Goal: Task Accomplishment & Management: Manage account settings

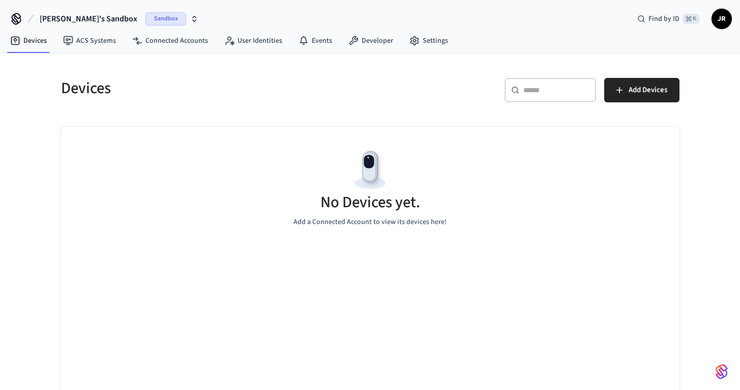
click at [190, 18] on icon "button" at bounding box center [194, 19] width 8 height 8
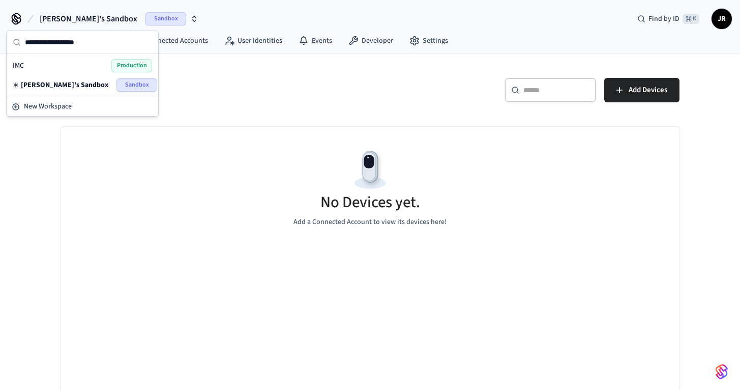
click at [81, 65] on div "IMC Production" at bounding box center [82, 65] width 139 height 13
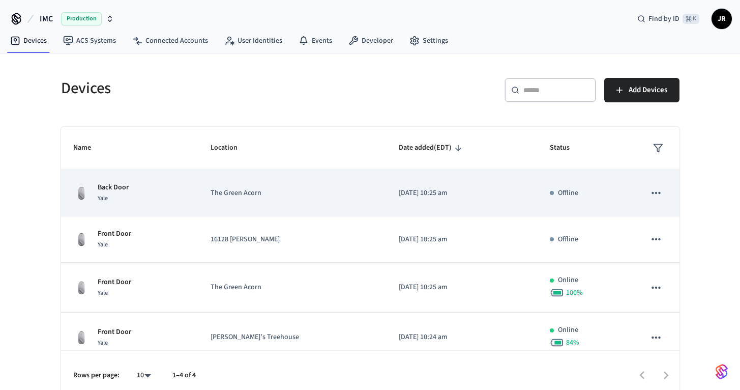
scroll to position [1, 0]
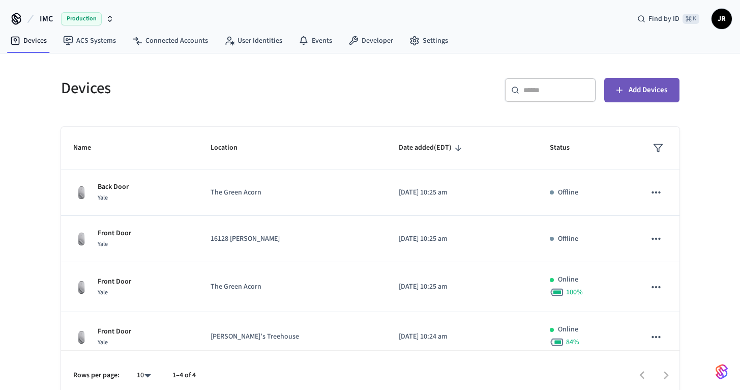
click at [649, 96] on span "Add Devices" at bounding box center [648, 89] width 39 height 13
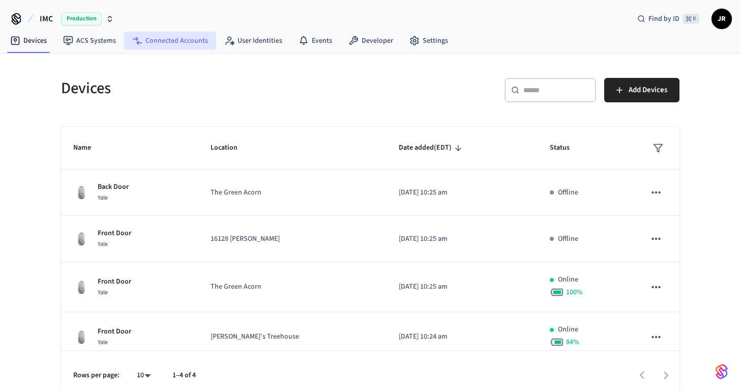
click at [179, 43] on link "Connected Accounts" at bounding box center [170, 41] width 92 height 18
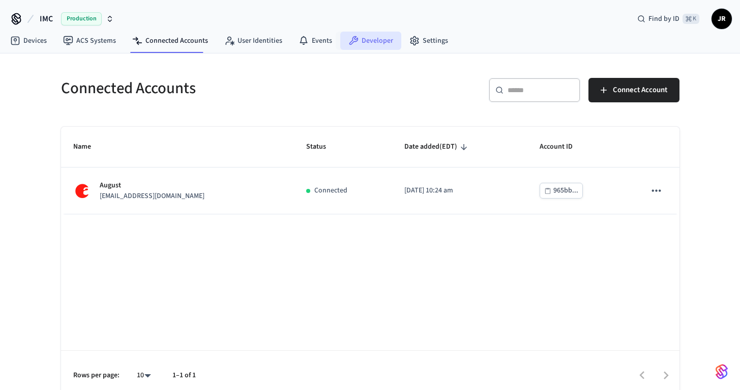
click at [349, 39] on icon at bounding box center [353, 41] width 10 height 10
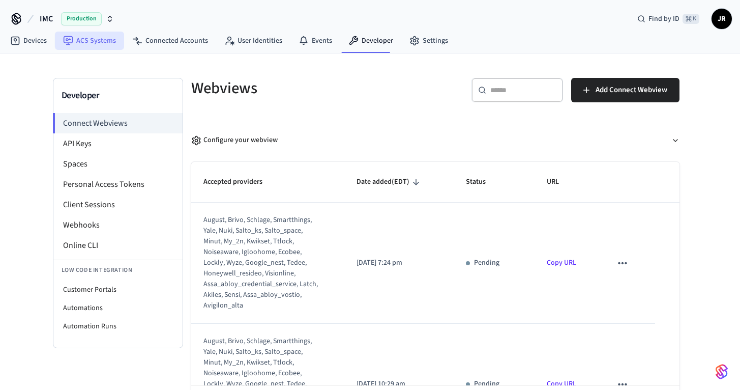
click at [87, 42] on link "ACS Systems" at bounding box center [89, 41] width 69 height 18
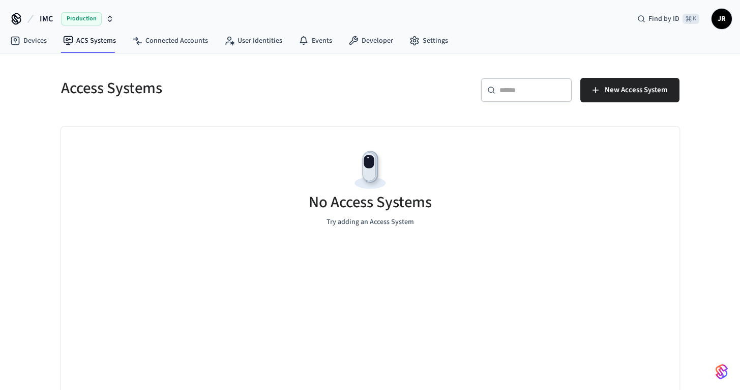
scroll to position [1, 0]
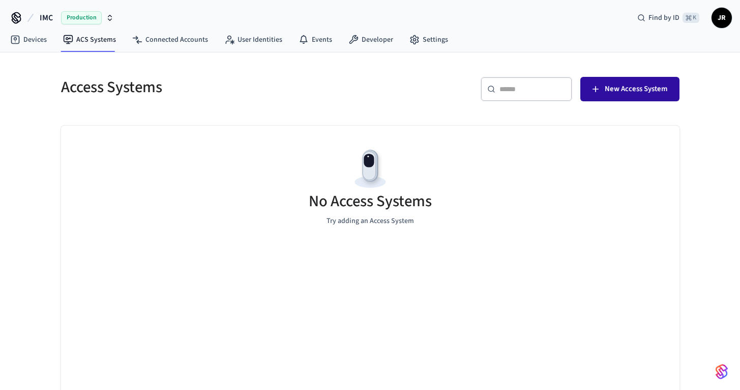
click at [611, 80] on button "New Access System" at bounding box center [629, 89] width 99 height 24
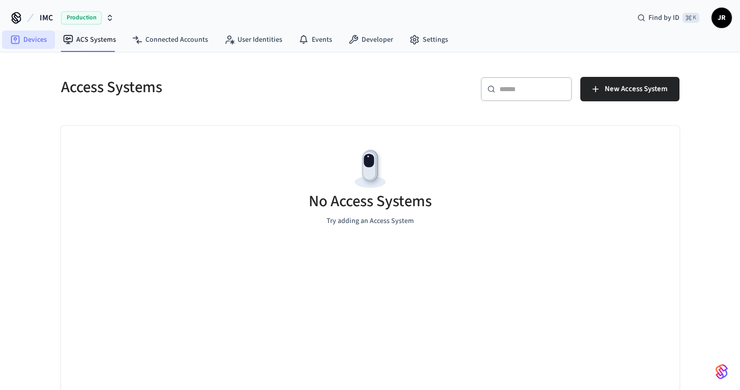
click at [37, 41] on link "Devices" at bounding box center [28, 40] width 53 height 18
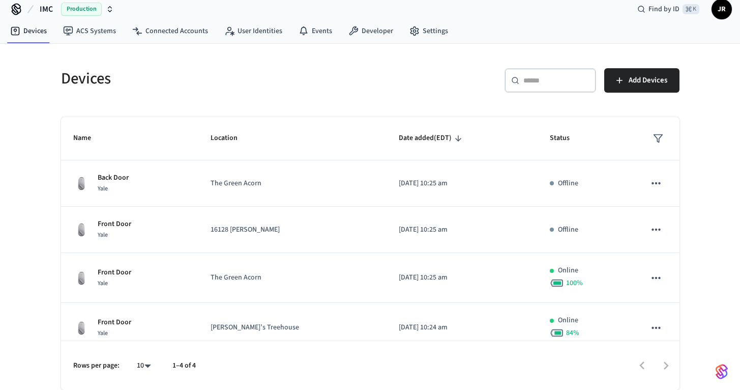
scroll to position [10, 0]
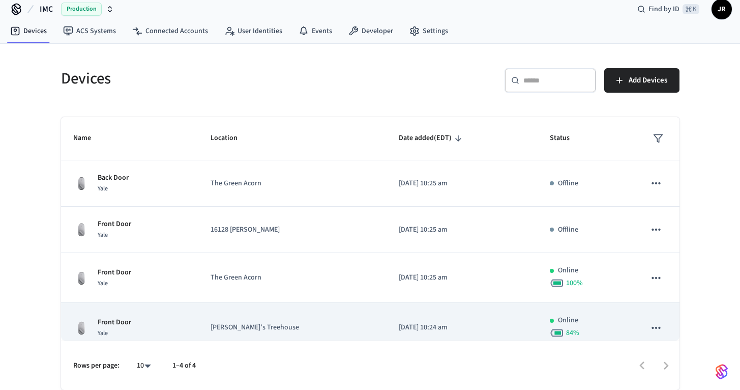
click at [291, 329] on p "[PERSON_NAME]’s Treehouse" at bounding box center [293, 327] width 164 height 11
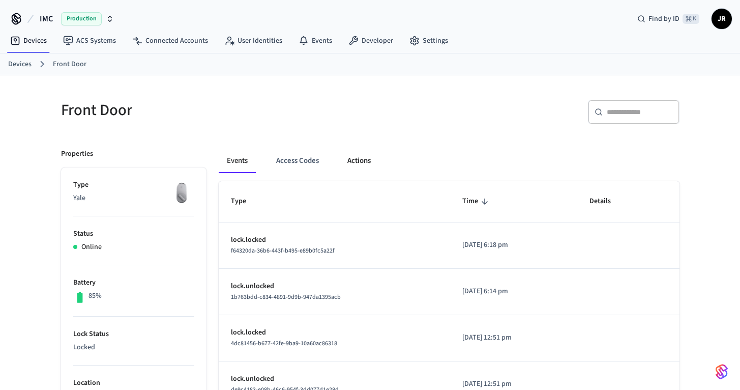
click at [355, 157] on button "Actions" at bounding box center [359, 161] width 40 height 24
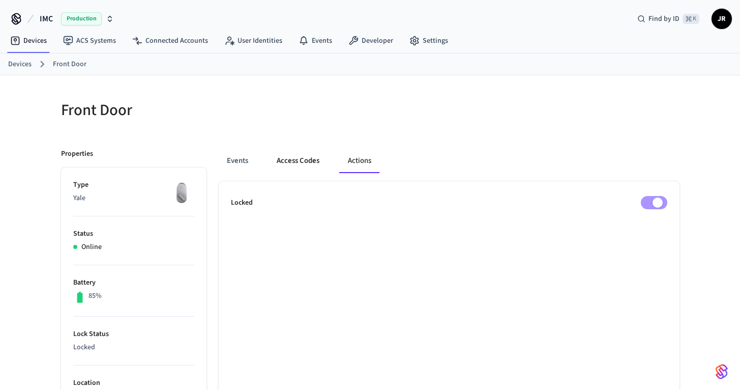
click at [284, 163] on button "Access Codes" at bounding box center [298, 161] width 59 height 24
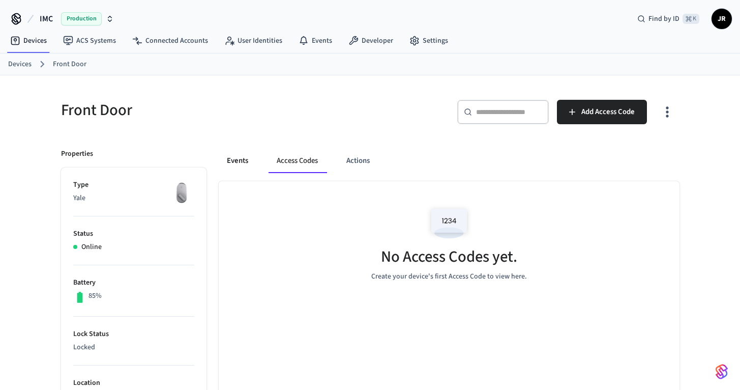
click at [227, 162] on button "Events" at bounding box center [238, 161] width 38 height 24
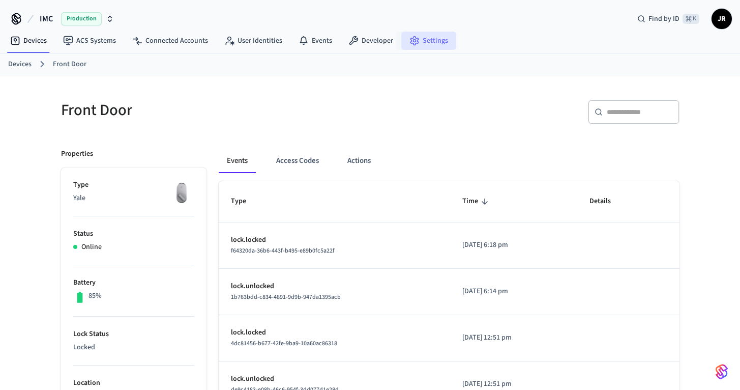
click at [425, 45] on link "Settings" at bounding box center [428, 41] width 55 height 18
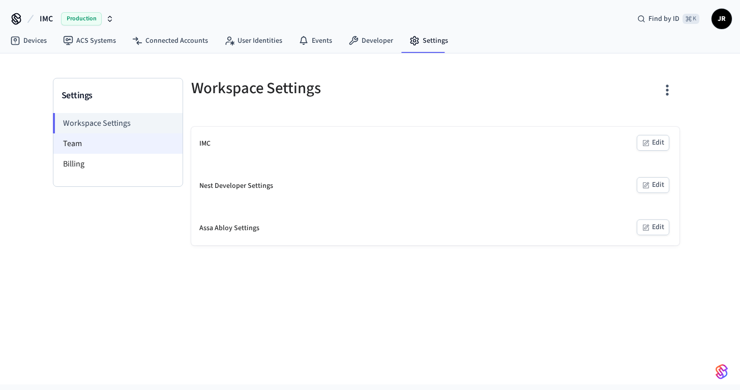
click at [82, 149] on li "Team" at bounding box center [117, 143] width 129 height 20
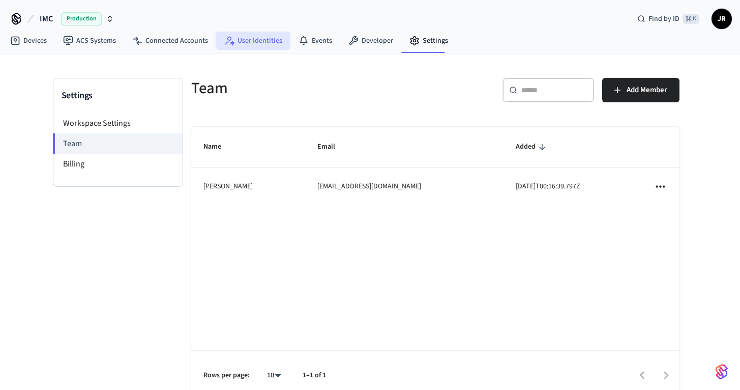
click at [259, 41] on link "User Identities" at bounding box center [253, 41] width 74 height 18
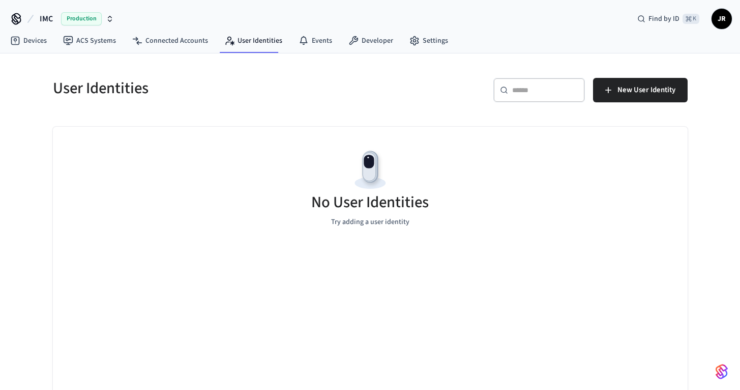
click at [46, 18] on span "IMC" at bounding box center [46, 19] width 13 height 12
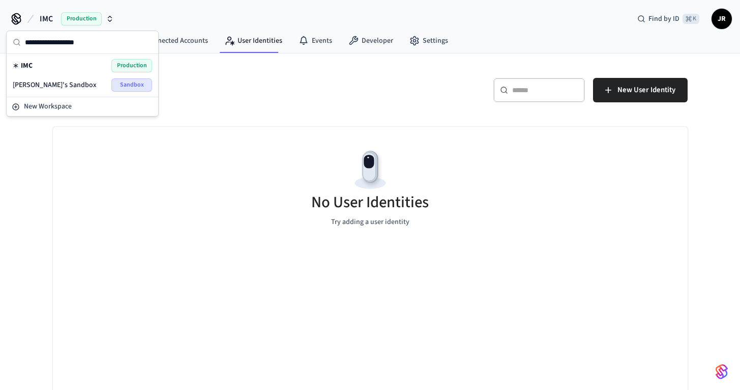
click at [15, 16] on icon at bounding box center [16, 18] width 8 height 8
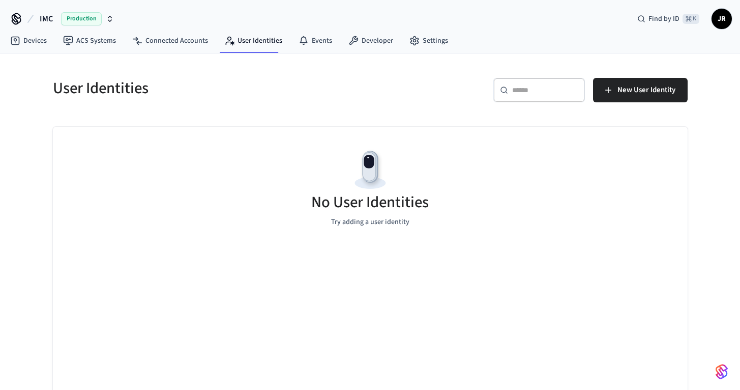
click at [14, 19] on icon at bounding box center [16, 19] width 16 height 16
click at [157, 48] on link "Connected Accounts" at bounding box center [170, 41] width 92 height 18
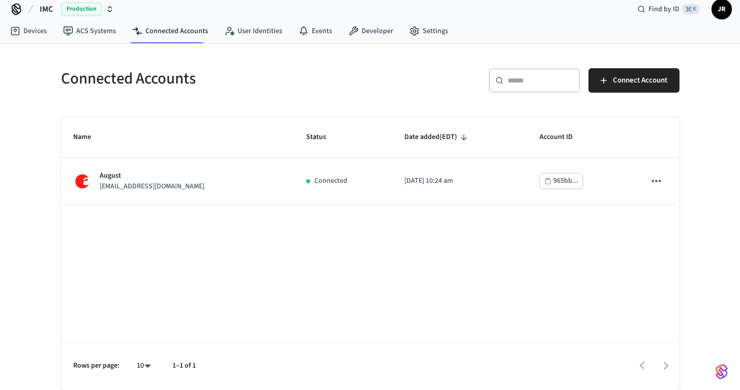
scroll to position [10, 0]
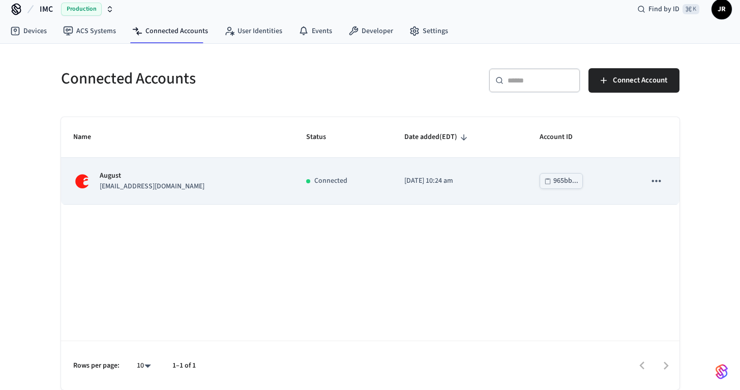
click at [660, 182] on icon "sticky table" at bounding box center [655, 180] width 13 height 13
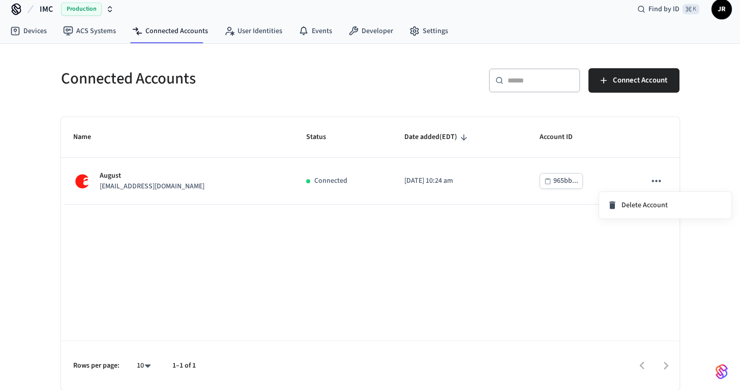
click at [548, 266] on div at bounding box center [370, 195] width 740 height 390
